Goal: Complete application form: Complete application form

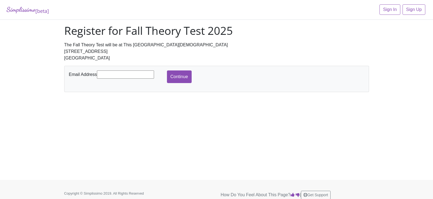
click at [102, 76] on input "text" at bounding box center [125, 75] width 57 height 8
type input "[EMAIL_ADDRESS][DOMAIN_NAME]"
click at [187, 77] on input "Continue" at bounding box center [179, 77] width 25 height 13
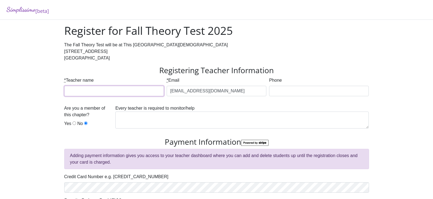
click at [88, 91] on input "* Teacher name" at bounding box center [114, 91] width 100 height 10
type input "[PERSON_NAME]"
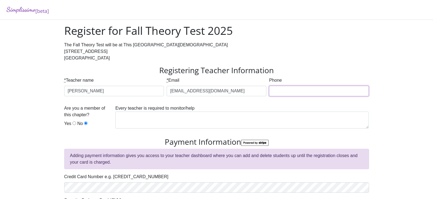
click at [297, 89] on input "Phone" at bounding box center [319, 91] width 100 height 10
type input "8179881470"
click at [72, 123] on input "Yes" at bounding box center [74, 124] width 4 height 4
radio input "true"
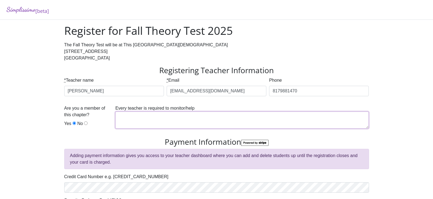
click at [123, 116] on textarea at bounding box center [241, 120] width 253 height 17
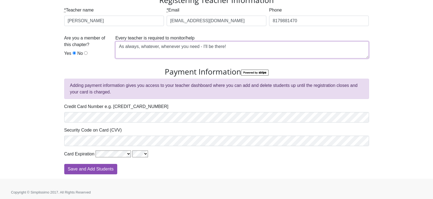
scroll to position [72, 0]
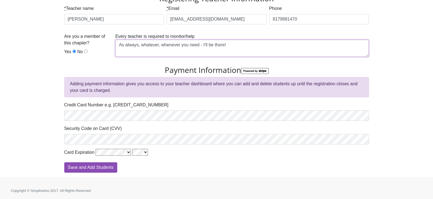
type textarea "As always, whatever, whenever you need - I'll be there!"
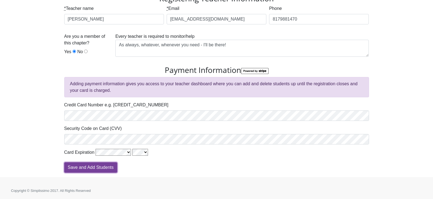
click at [97, 170] on input "Save and Add Students" at bounding box center [90, 167] width 53 height 10
type input "Processing"
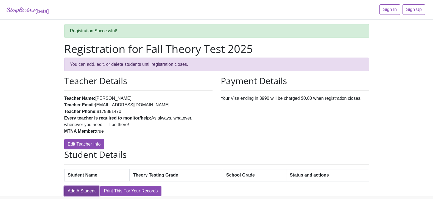
click at [71, 193] on link "Add A Student" at bounding box center [81, 191] width 35 height 10
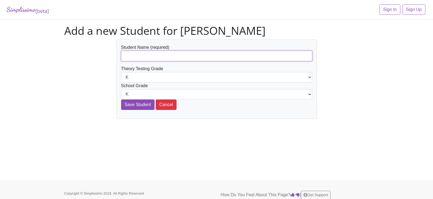
click at [138, 55] on input "text" at bounding box center [216, 56] width 191 height 10
type input "[PERSON_NAME]"
click at [310, 77] on select "K 1st 2nd 3rd 4th 5th 6th 7th 8th 9th 10th 11th 12th" at bounding box center [216, 77] width 191 height 10
select select "4th"
click at [121, 72] on select "K 1st 2nd 3rd 4th 5th 6th 7th 8th 9th 10th 11th 12th" at bounding box center [216, 77] width 191 height 10
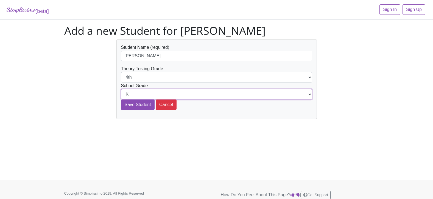
click at [309, 95] on select "K 1st 2nd 3rd 4th 5th 6th 7th 8th 9th 10th 11th 12th" at bounding box center [216, 94] width 191 height 10
select select "5th"
click at [121, 89] on select "K 1st 2nd 3rd 4th 5th 6th 7th 8th 9th 10th 11th 12th" at bounding box center [216, 94] width 191 height 10
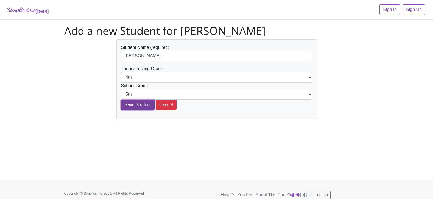
click at [135, 103] on input "Save Student" at bounding box center [137, 105] width 33 height 10
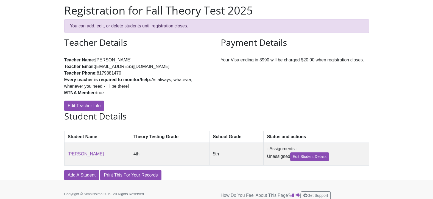
scroll to position [45, 0]
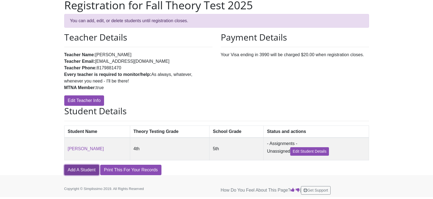
click at [76, 170] on link "Add A Student" at bounding box center [81, 170] width 35 height 10
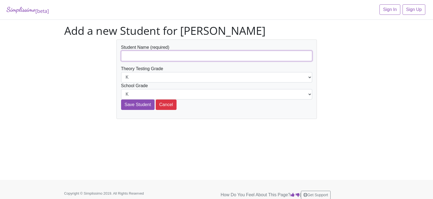
click at [145, 53] on input "text" at bounding box center [216, 56] width 191 height 10
type input "Silas Stacy"
click at [309, 78] on select "K 1st 2nd 3rd 4th 5th 6th 7th 8th 9th 10th 11th 12th" at bounding box center [216, 77] width 191 height 10
select select "4th"
click at [121, 72] on select "K 1st 2nd 3rd 4th 5th 6th 7th 8th 9th 10th 11th 12th" at bounding box center [216, 77] width 191 height 10
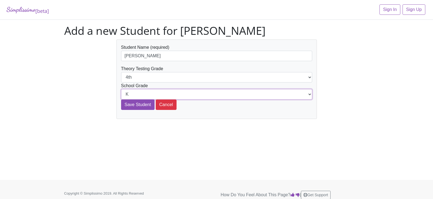
click at [308, 95] on select "K 1st 2nd 3rd 4th 5th 6th 7th 8th 9th 10th 11th 12th" at bounding box center [216, 94] width 191 height 10
select select "7th"
click at [121, 89] on select "K 1st 2nd 3rd 4th 5th 6th 7th 8th 9th 10th 11th 12th" at bounding box center [216, 94] width 191 height 10
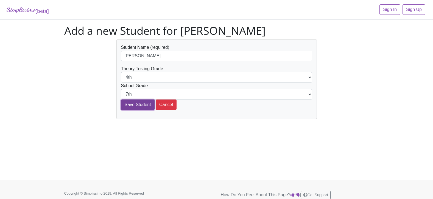
click at [133, 106] on input "Save Student" at bounding box center [137, 105] width 33 height 10
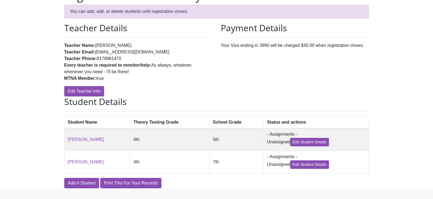
scroll to position [69, 0]
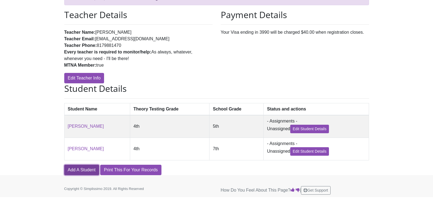
click at [77, 171] on link "Add A Student" at bounding box center [81, 170] width 35 height 10
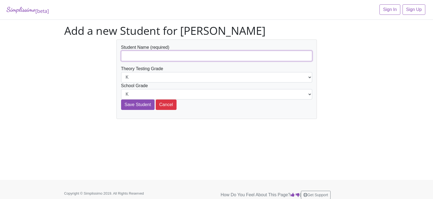
click at [142, 58] on input "text" at bounding box center [216, 56] width 191 height 10
type input "[PERSON_NAME]"
click at [309, 78] on select "K 1st 2nd 3rd 4th 5th 6th 7th 8th 9th 10th 11th 12th" at bounding box center [216, 77] width 191 height 10
select select "2nd"
click at [121, 72] on select "K 1st 2nd 3rd 4th 5th 6th 7th 8th 9th 10th 11th 12th" at bounding box center [216, 77] width 191 height 10
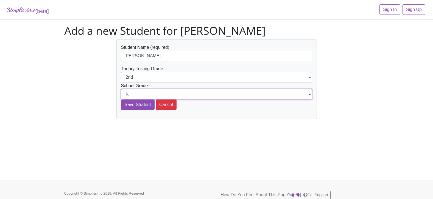
click at [309, 95] on select "K 1st 2nd 3rd 4th 5th 6th 7th 8th 9th 10th 11th 12th" at bounding box center [216, 94] width 191 height 10
select select "2nd"
click at [121, 89] on select "K 1st 2nd 3rd 4th 5th 6th 7th 8th 9th 10th 11th 12th" at bounding box center [216, 94] width 191 height 10
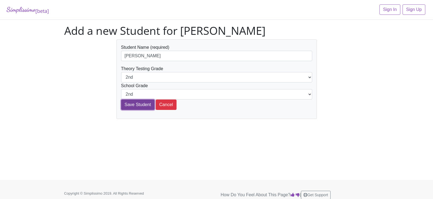
click at [136, 105] on input "Save Student" at bounding box center [137, 105] width 33 height 10
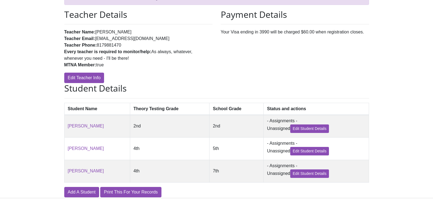
scroll to position [92, 0]
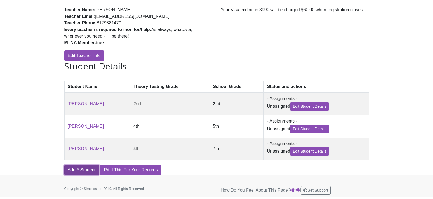
click at [74, 171] on link "Add A Student" at bounding box center [81, 170] width 35 height 10
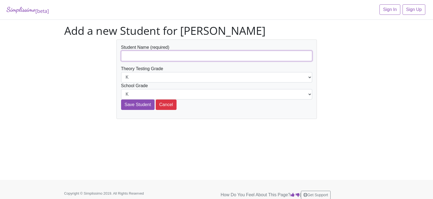
click at [130, 57] on input "text" at bounding box center [216, 56] width 191 height 10
type input "Dylan Ha"
click at [308, 77] on select "K 1st 2nd 3rd 4th 5th 6th 7th 8th 9th 10th 11th 12th" at bounding box center [216, 77] width 191 height 10
select select "4th"
click at [121, 72] on select "K 1st 2nd 3rd 4th 5th 6th 7th 8th 9th 10th 11th 12th" at bounding box center [216, 77] width 191 height 10
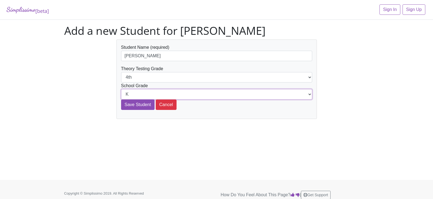
click at [309, 94] on select "K 1st 2nd 3rd 4th 5th 6th 7th 8th 9th 10th 11th 12th" at bounding box center [216, 94] width 191 height 10
select select "7th"
click at [121, 89] on select "K 1st 2nd 3rd 4th 5th 6th 7th 8th 9th 10th 11th 12th" at bounding box center [216, 94] width 191 height 10
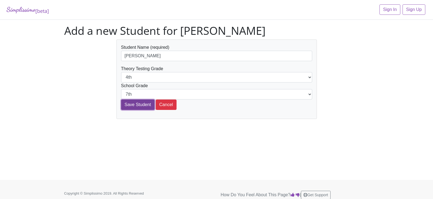
click at [131, 104] on input "Save Student" at bounding box center [137, 105] width 33 height 10
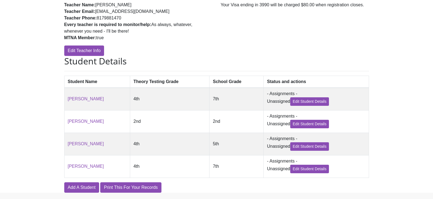
scroll to position [115, 0]
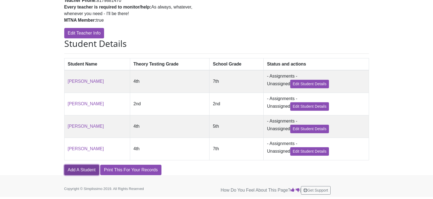
click at [79, 172] on link "Add A Student" at bounding box center [81, 170] width 35 height 10
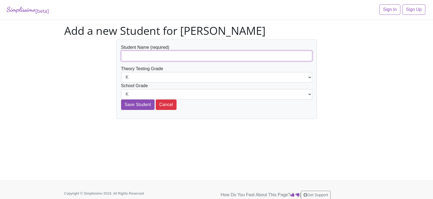
click at [128, 57] on input "text" at bounding box center [216, 56] width 191 height 10
type input "[PERSON_NAME]"
click at [310, 78] on select "K 1st 2nd 3rd 4th 5th 6th 7th 8th 9th 10th 11th 12th" at bounding box center [216, 77] width 191 height 10
select select "4th"
click at [121, 72] on select "K 1st 2nd 3rd 4th 5th 6th 7th 8th 9th 10th 11th 12th" at bounding box center [216, 77] width 191 height 10
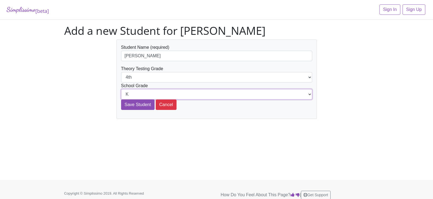
click at [309, 96] on select "K 1st 2nd 3rd 4th 5th 6th 7th 8th 9th 10th 11th 12th" at bounding box center [216, 94] width 191 height 10
select select "6th"
click at [121, 89] on select "K 1st 2nd 3rd 4th 5th 6th 7th 8th 9th 10th 11th 12th" at bounding box center [216, 94] width 191 height 10
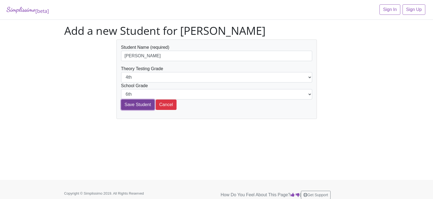
click at [127, 106] on input "Save Student" at bounding box center [137, 105] width 33 height 10
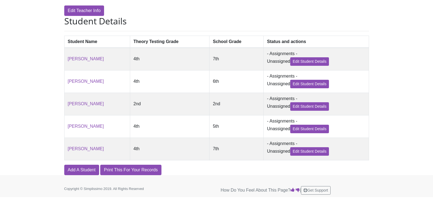
scroll to position [139, 0]
click at [75, 173] on link "Add A Student" at bounding box center [81, 170] width 35 height 10
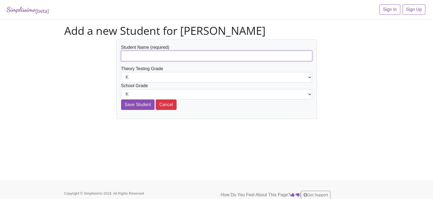
click at [131, 59] on input "text" at bounding box center [216, 56] width 191 height 10
type input "Ava Ha"
click at [310, 78] on select "K 1st 2nd 3rd 4th 5th 6th 7th 8th 9th 10th 11th 12th" at bounding box center [216, 77] width 191 height 10
select select "6th"
click at [121, 72] on select "K 1st 2nd 3rd 4th 5th 6th 7th 8th 9th 10th 11th 12th" at bounding box center [216, 77] width 191 height 10
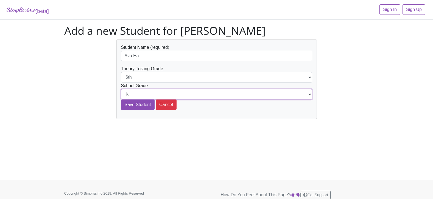
click at [310, 95] on select "K 1st 2nd 3rd 4th 5th 6th 7th 8th 9th 10th 11th 12th" at bounding box center [216, 94] width 191 height 10
select select "6th"
click at [121, 89] on select "K 1st 2nd 3rd 4th 5th 6th 7th 8th 9th 10th 11th 12th" at bounding box center [216, 94] width 191 height 10
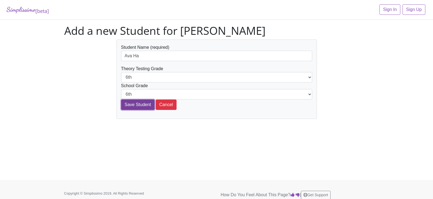
click at [136, 106] on input "Save Student" at bounding box center [137, 105] width 33 height 10
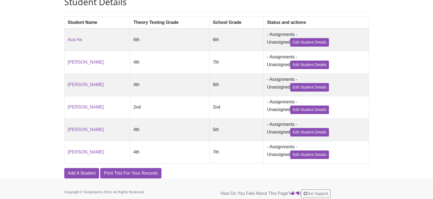
scroll to position [154, 0]
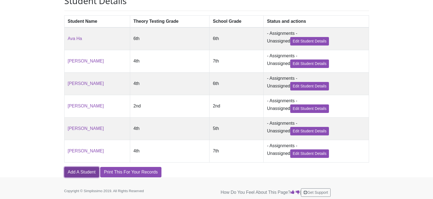
click at [72, 178] on link "Add A Student" at bounding box center [81, 172] width 35 height 10
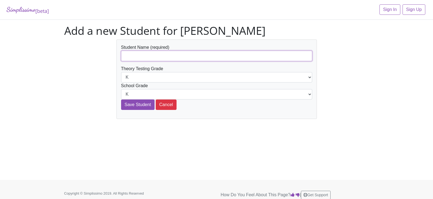
click at [141, 58] on input "text" at bounding box center [216, 56] width 191 height 10
type input "[PERSON_NAME]"
click at [309, 78] on select "K 1st 2nd 3rd 4th 5th 6th 7th 8th 9th 10th 11th 12th" at bounding box center [216, 77] width 191 height 10
select select "8th"
click at [121, 72] on select "K 1st 2nd 3rd 4th 5th 6th 7th 8th 9th 10th 11th 12th" at bounding box center [216, 77] width 191 height 10
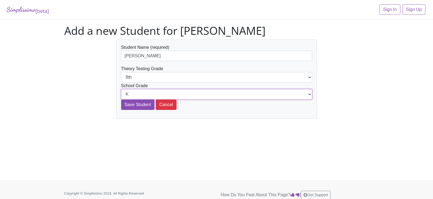
click at [310, 94] on select "K 1st 2nd 3rd 4th 5th 6th 7th 8th 9th 10th 11th 12th" at bounding box center [216, 94] width 191 height 10
select select "8th"
click at [121, 89] on select "K 1st 2nd 3rd 4th 5th 6th 7th 8th 9th 10th 11th 12th" at bounding box center [216, 94] width 191 height 10
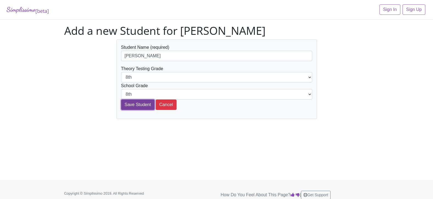
click at [130, 106] on input "Save Student" at bounding box center [137, 105] width 33 height 10
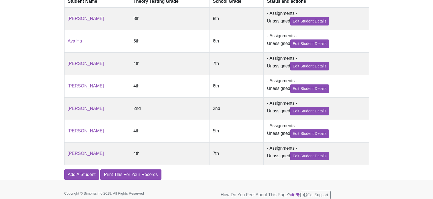
scroll to position [185, 0]
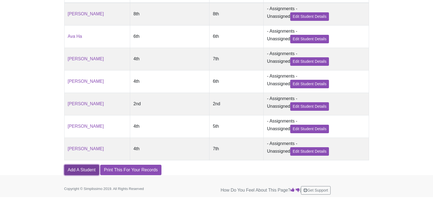
click at [77, 172] on link "Add A Student" at bounding box center [81, 170] width 35 height 10
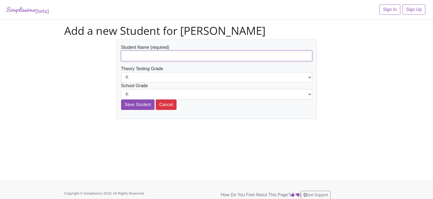
click at [128, 61] on input "text" at bounding box center [216, 56] width 191 height 10
type input "[PERSON_NAME]"
click at [308, 78] on select "K 1st 2nd 3rd 4th 5th 6th 7th 8th 9th 10th 11th 12th" at bounding box center [216, 77] width 191 height 10
select select "10th"
click at [121, 72] on select "K 1st 2nd 3rd 4th 5th 6th 7th 8th 9th 10th 11th 12th" at bounding box center [216, 77] width 191 height 10
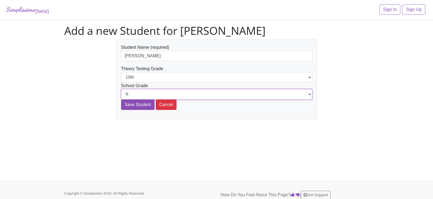
click at [310, 97] on select "K 1st 2nd 3rd 4th 5th 6th 7th 8th 9th 10th 11th 12th" at bounding box center [216, 94] width 191 height 10
select select "10th"
click at [121, 89] on select "K 1st 2nd 3rd 4th 5th 6th 7th 8th 9th 10th 11th 12th" at bounding box center [216, 94] width 191 height 10
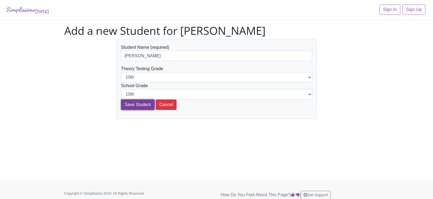
click at [135, 103] on input "Save Student" at bounding box center [137, 105] width 33 height 10
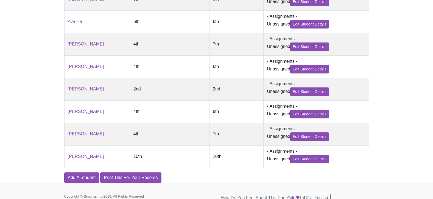
scroll to position [209, 0]
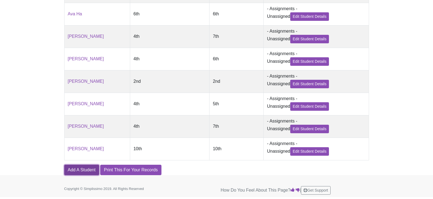
click at [74, 172] on link "Add A Student" at bounding box center [81, 170] width 35 height 10
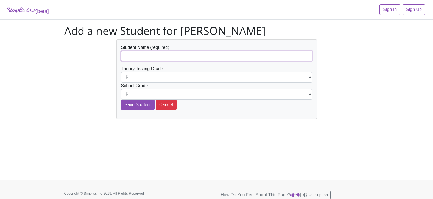
click at [131, 53] on input "text" at bounding box center [216, 56] width 191 height 10
type input "[PERSON_NAME]"
click at [312, 79] on select "K 1st 2nd 3rd 4th 5th 6th 7th 8th 9th 10th 11th 12th" at bounding box center [216, 77] width 191 height 10
select select "12th"
click at [121, 72] on select "K 1st 2nd 3rd 4th 5th 6th 7th 8th 9th 10th 11th 12th" at bounding box center [216, 77] width 191 height 10
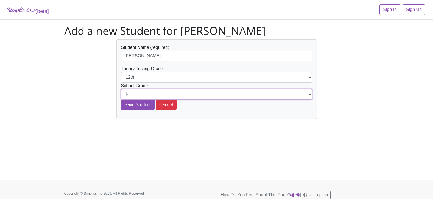
click at [309, 95] on select "K 1st 2nd 3rd 4th 5th 6th 7th 8th 9th 10th 11th 12th" at bounding box center [216, 94] width 191 height 10
select select "12th"
click at [121, 89] on select "K 1st 2nd 3rd 4th 5th 6th 7th 8th 9th 10th 11th 12th" at bounding box center [216, 94] width 191 height 10
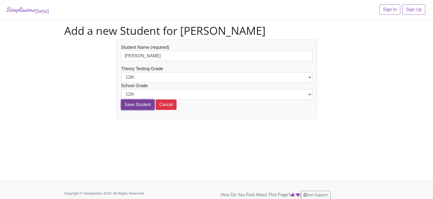
click at [137, 103] on input "Save Student" at bounding box center [137, 105] width 33 height 10
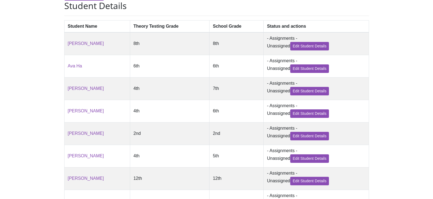
scroll to position [165, 0]
